Goal: Task Accomplishment & Management: Use online tool/utility

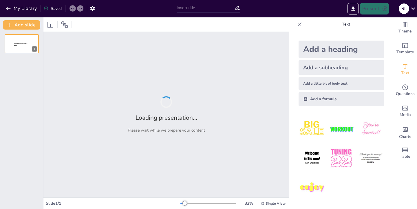
type input "Gestión Eficiente del Inventario: Estrategias y Herramientas"
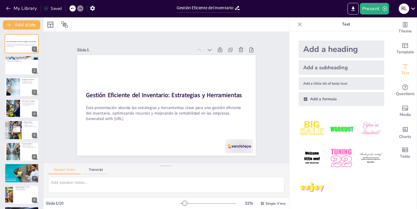
scroll to position [1, 0]
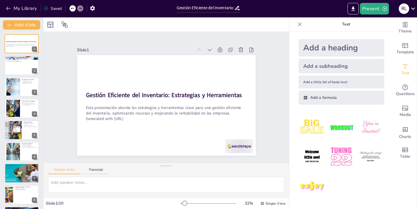
click at [334, 49] on div "Add a heading" at bounding box center [342, 47] width 86 height 17
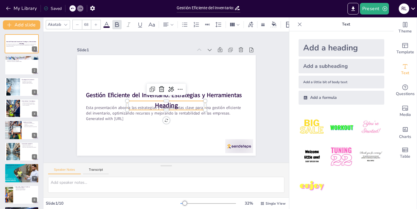
click at [337, 131] on img at bounding box center [341, 127] width 27 height 27
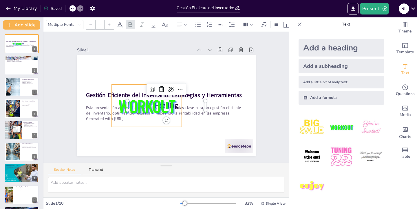
type input "162.7"
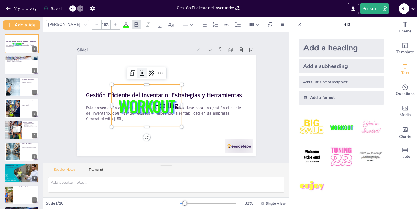
click at [138, 71] on icon at bounding box center [141, 73] width 7 height 7
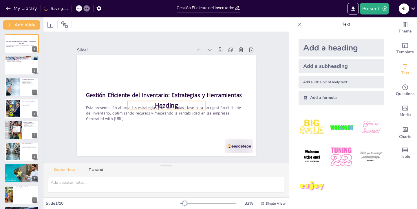
click at [157, 103] on span "Heading" at bounding box center [166, 105] width 23 height 9
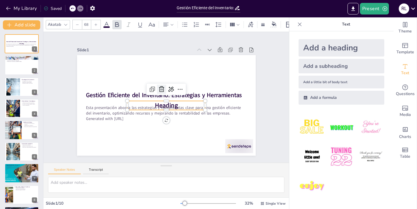
click at [159, 88] on icon at bounding box center [161, 89] width 5 height 6
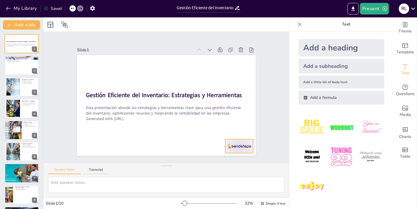
click at [242, 142] on div at bounding box center [239, 146] width 28 height 14
click at [257, 95] on div "Slide 1 Gestión Eficiente del Inventario: Estrategias y Herramientas Esta prese…" at bounding box center [166, 97] width 258 height 156
click at [9, 83] on div at bounding box center [12, 87] width 31 height 18
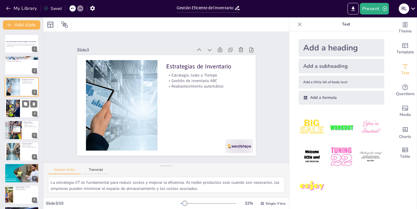
click at [14, 103] on div at bounding box center [12, 109] width 23 height 18
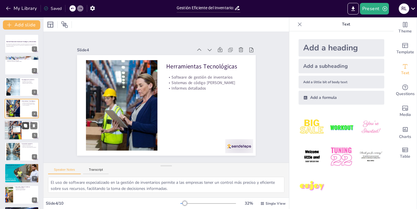
click at [23, 123] on button at bounding box center [25, 125] width 7 height 7
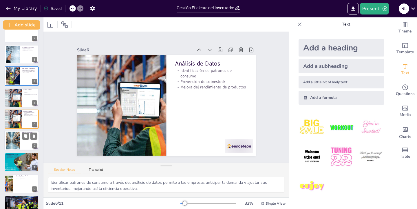
click at [26, 150] on div "Control de Inventario Prevención de pérdidas Reducción de exceso de stock Garan…" at bounding box center [21, 141] width 35 height 20
type textarea "La prevención de pérdidas es uno de los principales beneficios de un control ri…"
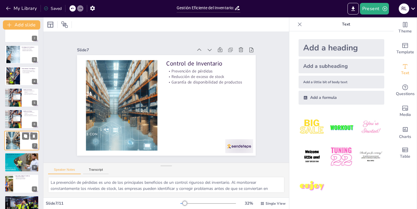
scroll to position [54, 0]
